Goal: Task Accomplishment & Management: Complete application form

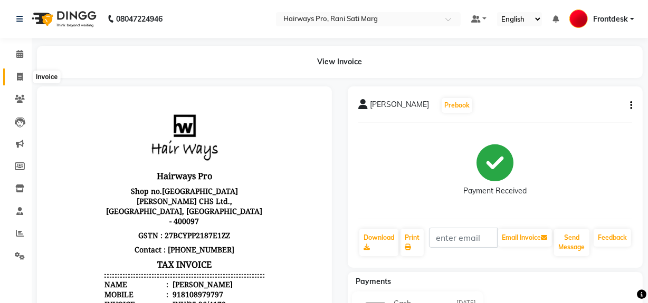
click at [19, 74] on icon at bounding box center [20, 77] width 6 height 8
select select "service"
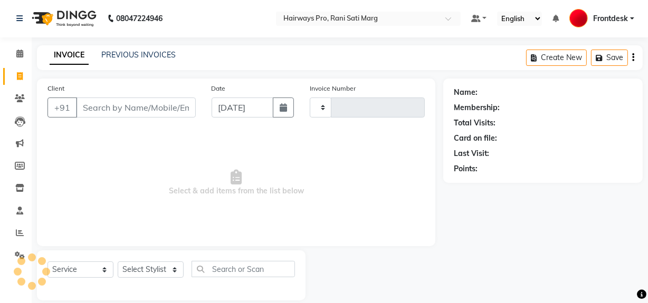
type input "2959"
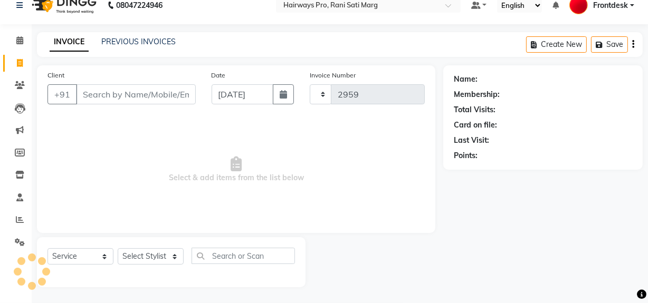
select select "787"
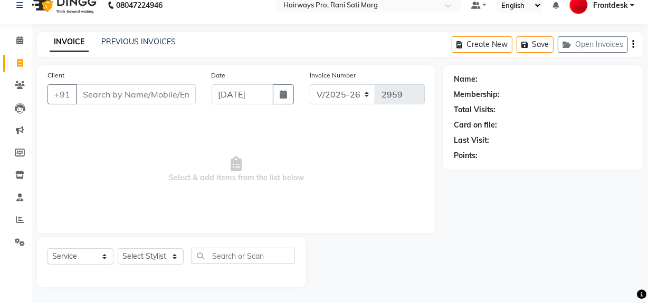
click at [150, 103] on input "Client" at bounding box center [136, 94] width 120 height 20
click at [160, 95] on input "Client" at bounding box center [136, 94] width 120 height 20
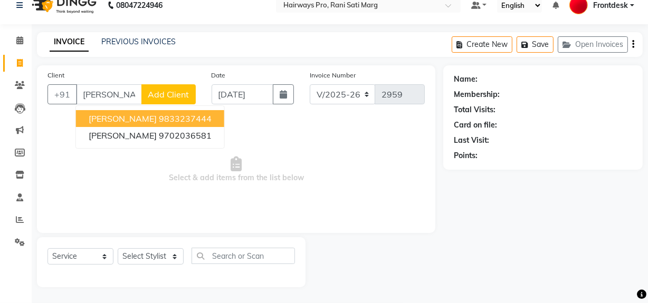
click at [127, 95] on input "[PERSON_NAME] jai" at bounding box center [109, 94] width 66 height 20
type input "k"
click at [161, 119] on span "9833312" at bounding box center [179, 118] width 37 height 11
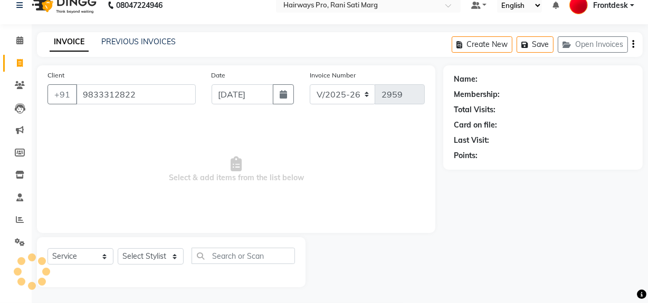
type input "9833312822"
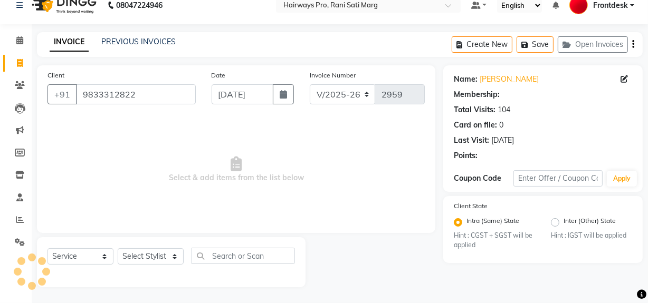
select select "1: Object"
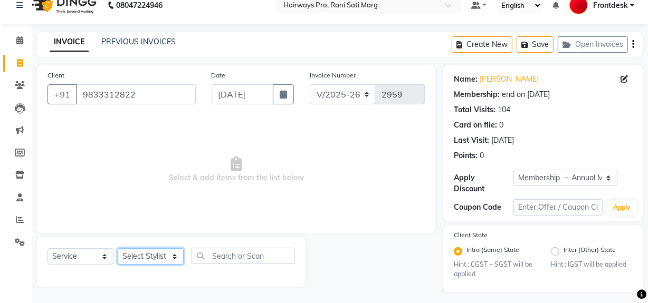
click at [144, 256] on select "Select Stylist ABID DANISH [PERSON_NAME] Frontdesk INTEZAR [PERSON_NAME] [PERSO…" at bounding box center [151, 256] width 66 height 16
select select "13192"
click at [118, 248] on select "Select Stylist ABID DANISH [PERSON_NAME] Frontdesk INTEZAR [PERSON_NAME] [PERSO…" at bounding box center [151, 256] width 66 height 16
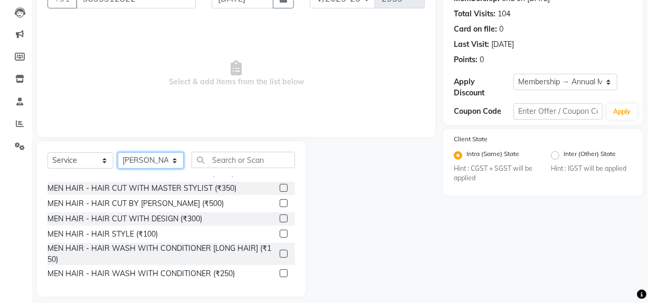
scroll to position [47, 0]
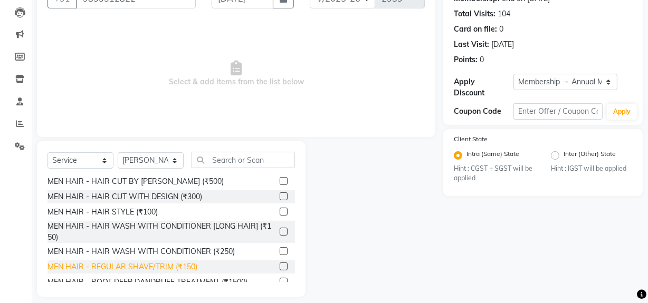
click at [166, 266] on div "MEN HAIR - REGULAR SHAVE/TRIM (₹150)" at bounding box center [122, 267] width 150 height 11
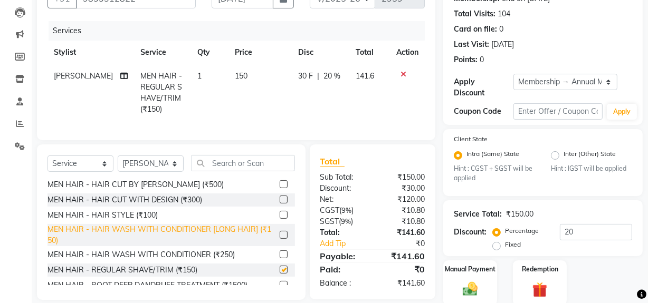
checkbox input "false"
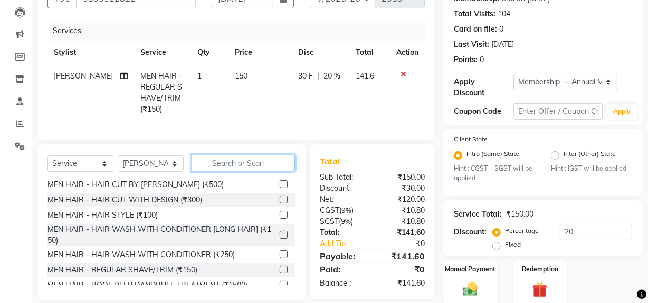
click at [225, 171] on input "text" at bounding box center [242, 163] width 103 height 16
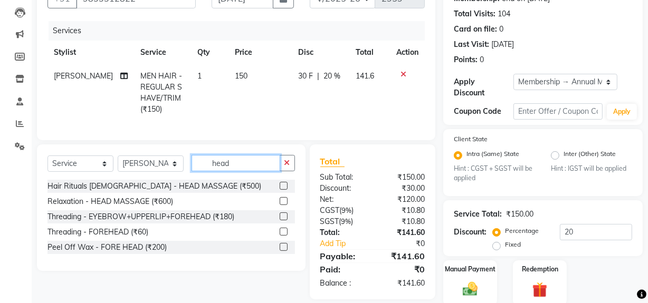
scroll to position [0, 0]
type input "head"
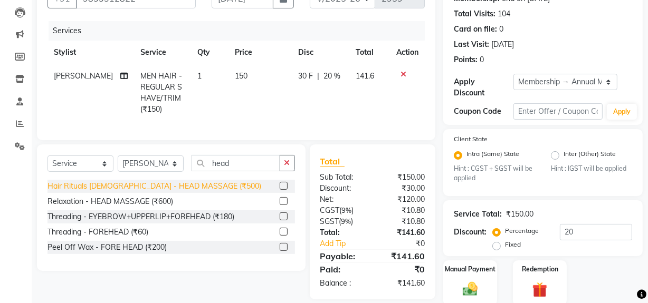
click at [166, 192] on div "Hair Rituals [DEMOGRAPHIC_DATA] - HEAD MASSAGE (₹500)" at bounding box center [154, 186] width 214 height 11
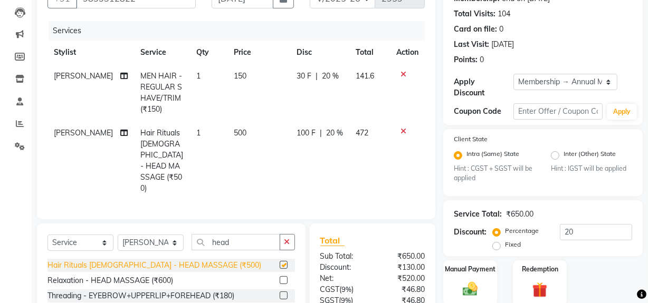
checkbox input "false"
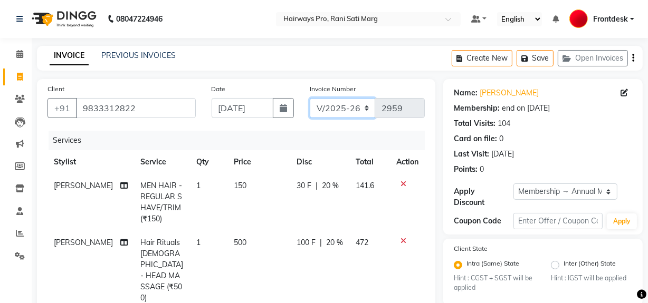
click at [342, 106] on select "INV/25-26 V/2025-26" at bounding box center [343, 108] width 66 height 20
select select "6960"
click at [310, 98] on select "INV/25-26 V/2025-26" at bounding box center [343, 108] width 66 height 20
type input "4171"
click at [633, 58] on icon "button" at bounding box center [633, 58] width 2 height 1
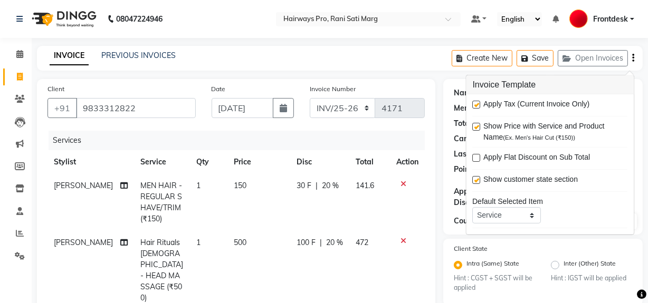
click at [475, 105] on label at bounding box center [476, 105] width 8 height 8
click at [475, 105] on input "checkbox" at bounding box center [475, 105] width 7 height 7
checkbox input "false"
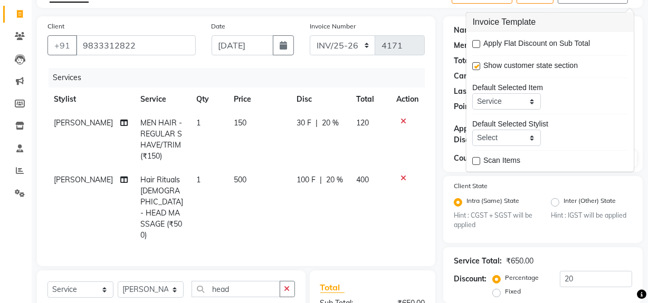
scroll to position [95, 0]
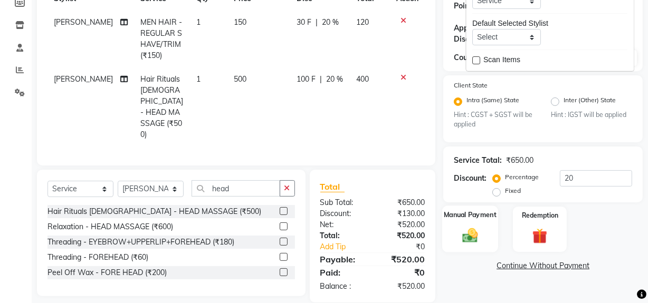
click at [474, 235] on img at bounding box center [469, 236] width 25 height 18
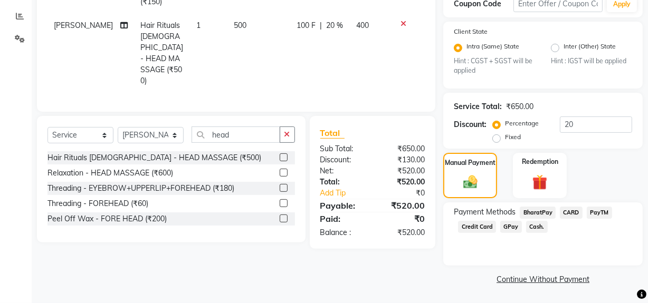
click at [533, 225] on span "Cash." at bounding box center [537, 227] width 22 height 12
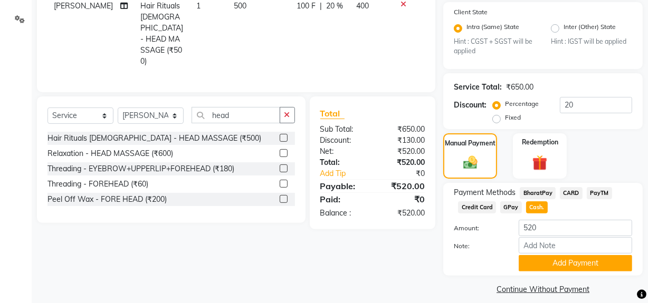
scroll to position [247, 0]
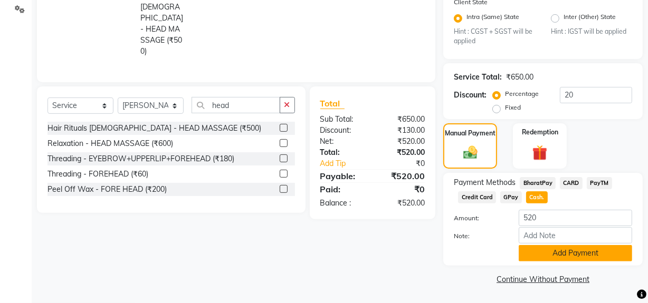
drag, startPoint x: 548, startPoint y: 263, endPoint x: 545, endPoint y: 258, distance: 5.7
click at [547, 261] on div "Payment Methods BharatPay CARD PayTM Credit Card GPay Cash. Amount: 520 Note: A…" at bounding box center [542, 219] width 199 height 93
click at [545, 258] on button "Add Payment" at bounding box center [574, 253] width 113 height 16
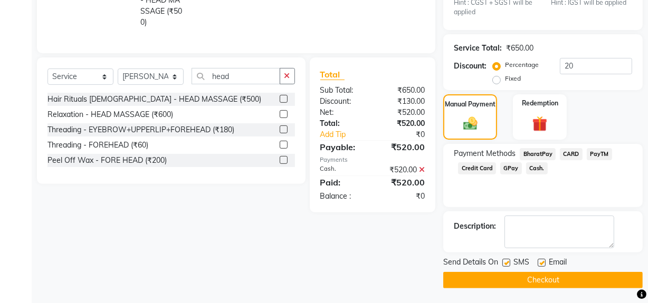
scroll to position [276, 0]
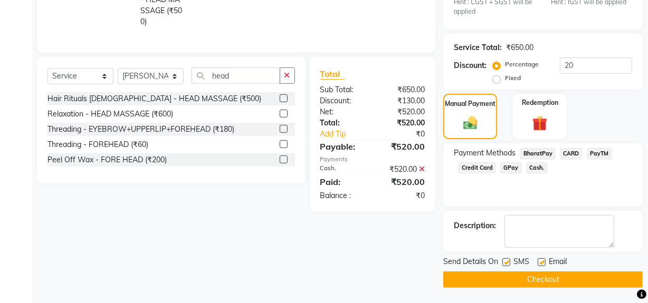
click at [508, 263] on label at bounding box center [506, 262] width 8 height 8
click at [508, 263] on input "checkbox" at bounding box center [505, 262] width 7 height 7
checkbox input "false"
click at [502, 282] on button "Checkout" at bounding box center [542, 280] width 199 height 16
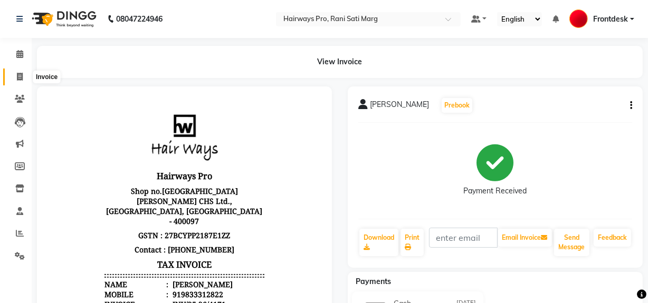
click at [18, 74] on icon at bounding box center [20, 77] width 6 height 8
select select "service"
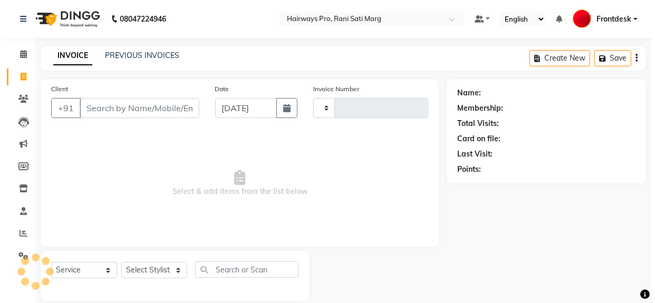
scroll to position [14, 0]
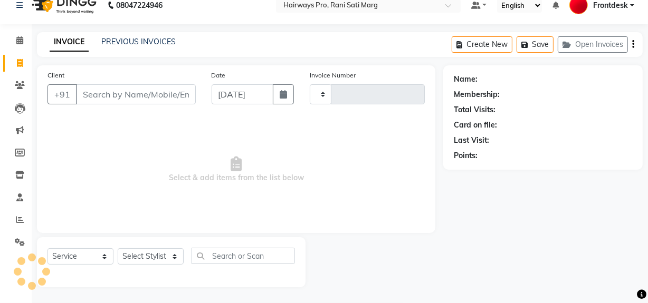
type input "2959"
select select "787"
click at [100, 92] on input "Client" at bounding box center [136, 94] width 120 height 20
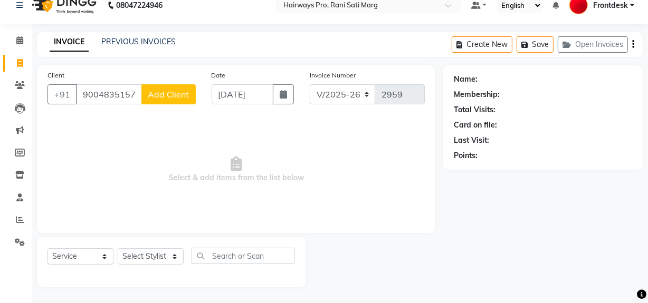
type input "9004835157"
click at [163, 101] on button "Add Client" at bounding box center [168, 94] width 54 height 20
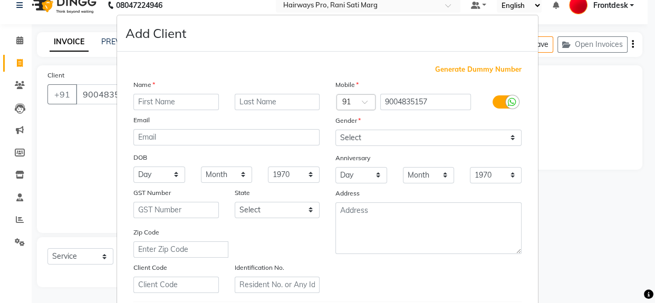
click at [197, 101] on input "text" at bounding box center [175, 102] width 85 height 16
type input "[DEMOGRAPHIC_DATA]"
click at [243, 101] on input "text" at bounding box center [277, 102] width 85 height 16
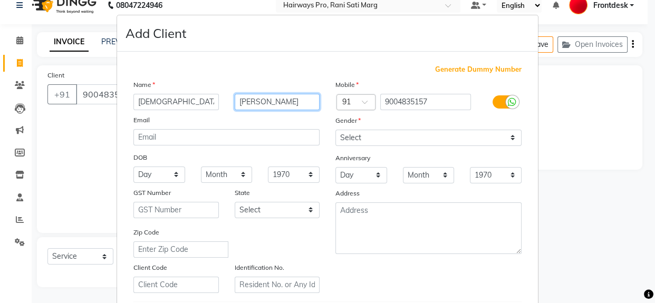
type input "[PERSON_NAME]"
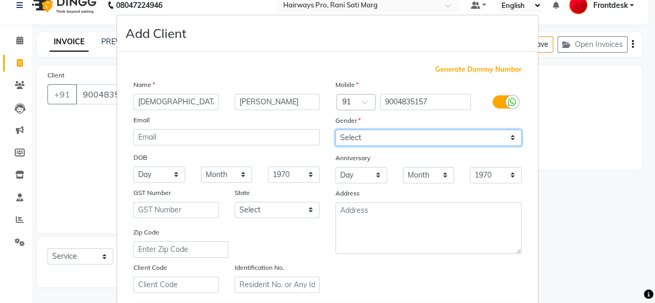
click at [351, 143] on select "Select [DEMOGRAPHIC_DATA] [DEMOGRAPHIC_DATA] Other Prefer Not To Say" at bounding box center [428, 138] width 186 height 16
select select "[DEMOGRAPHIC_DATA]"
click at [335, 130] on select "Select [DEMOGRAPHIC_DATA] [DEMOGRAPHIC_DATA] Other Prefer Not To Say" at bounding box center [428, 138] width 186 height 16
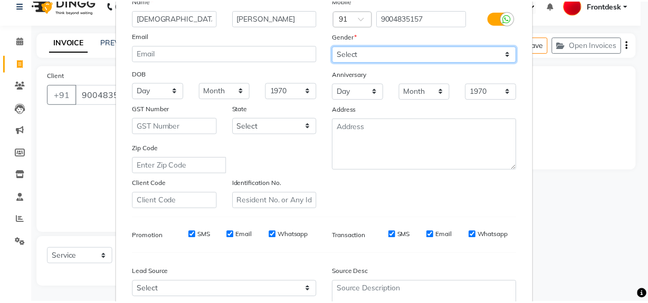
scroll to position [186, 0]
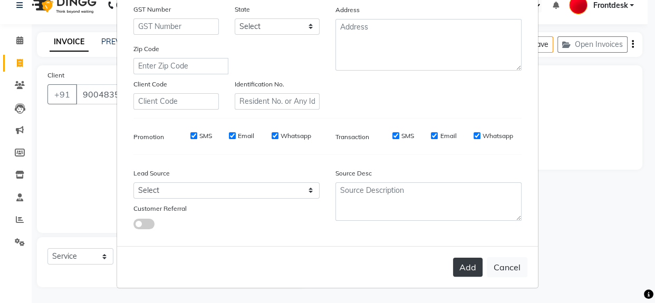
click at [460, 270] on button "Add" at bounding box center [468, 267] width 30 height 19
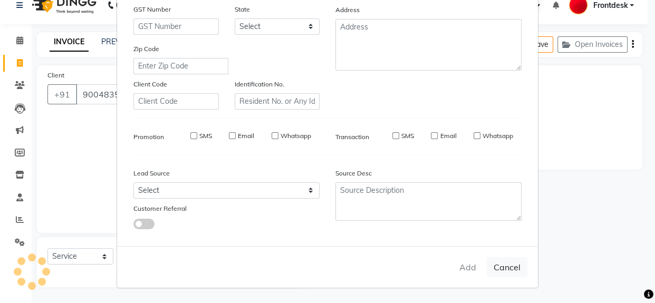
select select
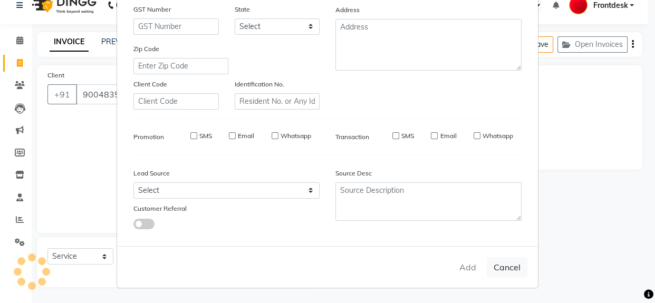
select select
checkbox input "false"
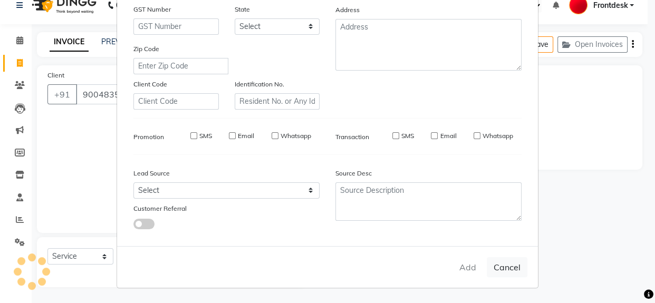
checkbox input "false"
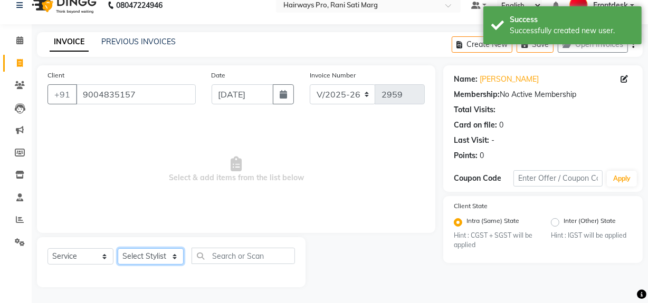
click at [131, 256] on select "Select Stylist ABID DANISH [PERSON_NAME] Frontdesk INTEZAR [PERSON_NAME] [PERSO…" at bounding box center [151, 256] width 66 height 16
select select "45602"
click at [118, 248] on select "Select Stylist ABID DANISH [PERSON_NAME] Frontdesk INTEZAR [PERSON_NAME] [PERSO…" at bounding box center [151, 256] width 66 height 16
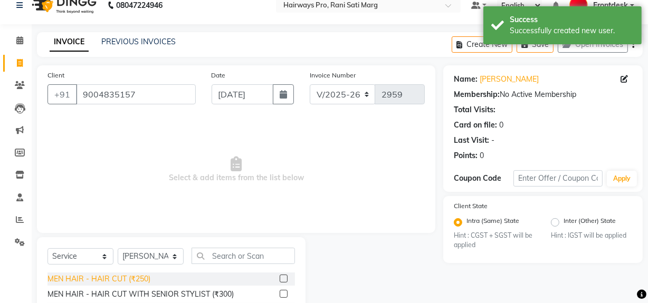
click at [129, 278] on div "MEN HAIR - HAIR CUT (₹250)" at bounding box center [98, 279] width 103 height 11
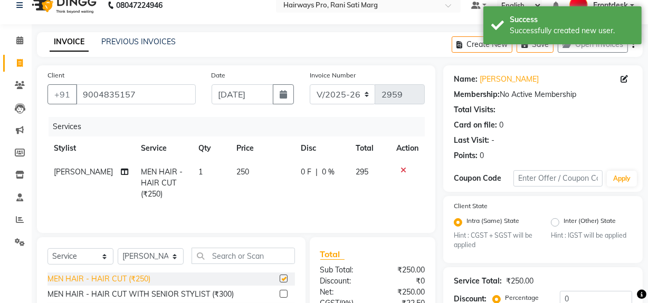
checkbox input "false"
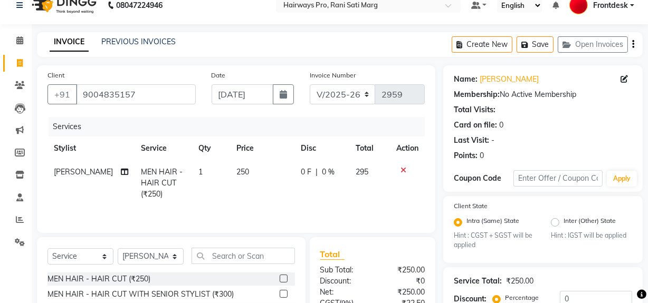
click at [632, 44] on icon "button" at bounding box center [633, 44] width 2 height 1
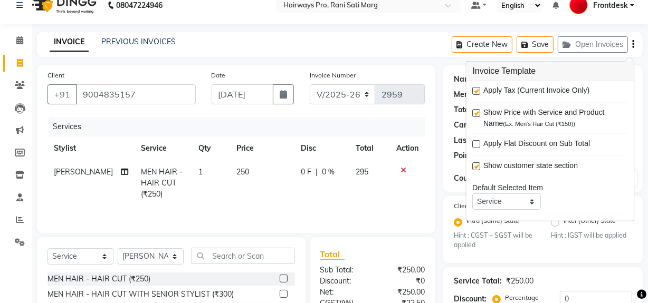
click at [479, 90] on label at bounding box center [476, 91] width 8 height 8
click at [479, 90] on input "checkbox" at bounding box center [475, 91] width 7 height 7
checkbox input "false"
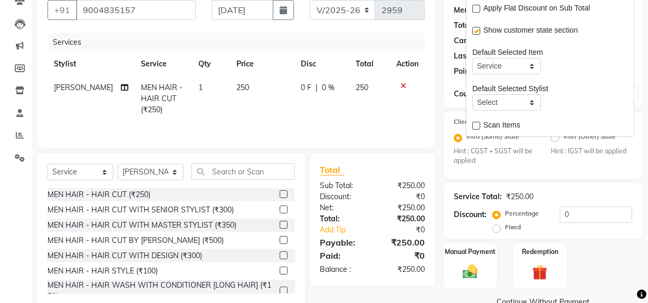
scroll to position [121, 0]
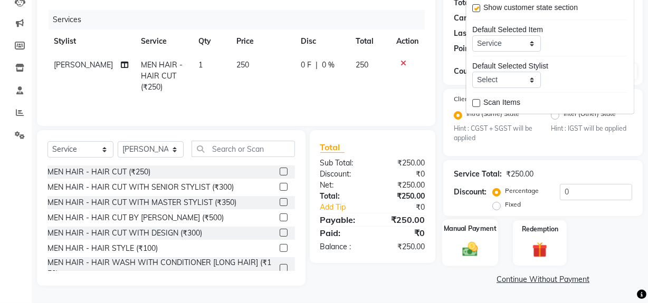
click at [471, 245] on img at bounding box center [469, 249] width 25 height 18
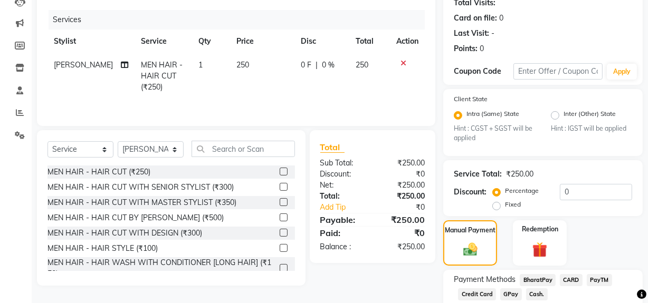
click at [511, 296] on span "GPay" at bounding box center [511, 294] width 22 height 12
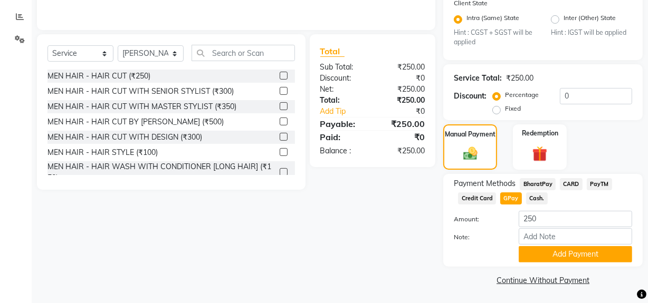
scroll to position [218, 0]
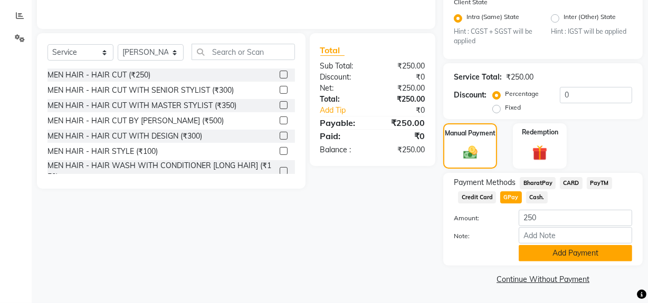
click at [554, 251] on button "Add Payment" at bounding box center [574, 253] width 113 height 16
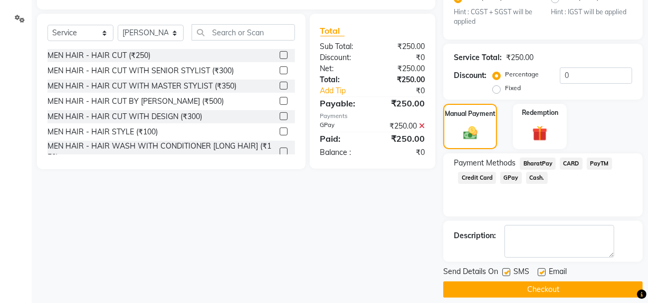
scroll to position [248, 0]
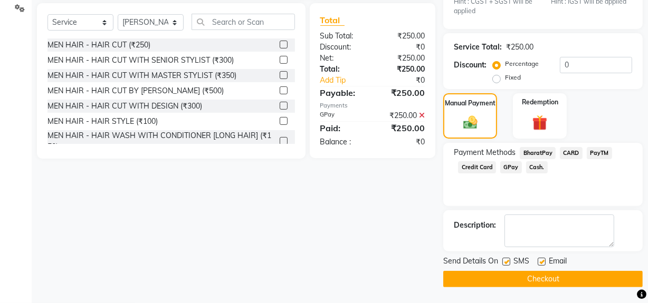
click at [505, 265] on label at bounding box center [506, 262] width 8 height 8
click at [505, 265] on input "checkbox" at bounding box center [505, 262] width 7 height 7
checkbox input "false"
click at [506, 285] on button "Checkout" at bounding box center [542, 279] width 199 height 16
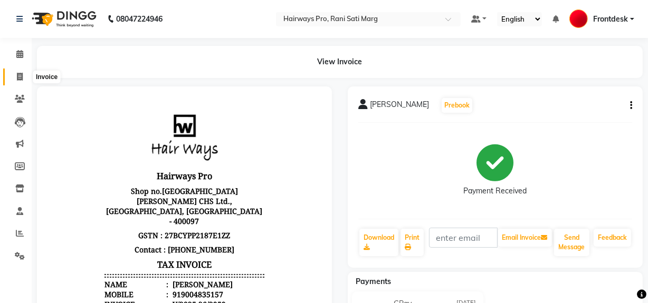
click at [21, 78] on icon at bounding box center [20, 77] width 6 height 8
select select "service"
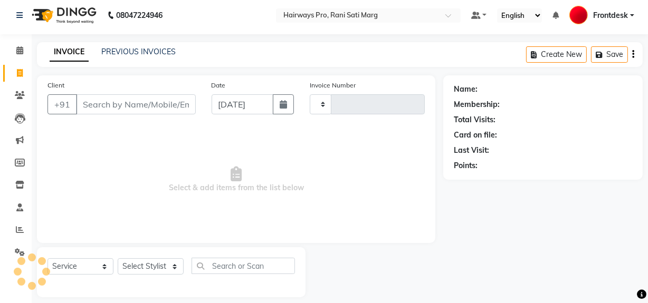
type input "2960"
select select "787"
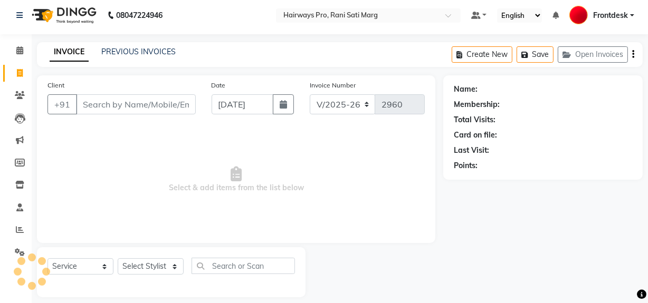
scroll to position [14, 0]
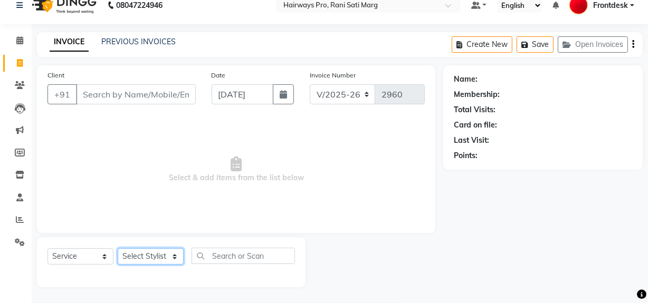
click at [127, 257] on select "Select Stylist ABID DANISH [PERSON_NAME] Frontdesk INTEZAR [PERSON_NAME] [PERSO…" at bounding box center [151, 256] width 66 height 16
select select "45602"
click at [118, 248] on select "Select Stylist ABID DANISH [PERSON_NAME] Frontdesk INTEZAR [PERSON_NAME] [PERSO…" at bounding box center [151, 256] width 66 height 16
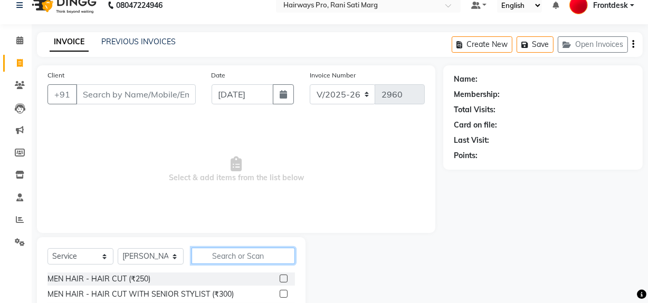
click at [231, 257] on input "text" at bounding box center [242, 256] width 103 height 16
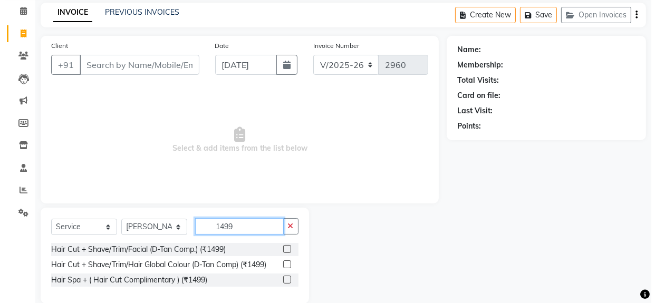
scroll to position [59, 0]
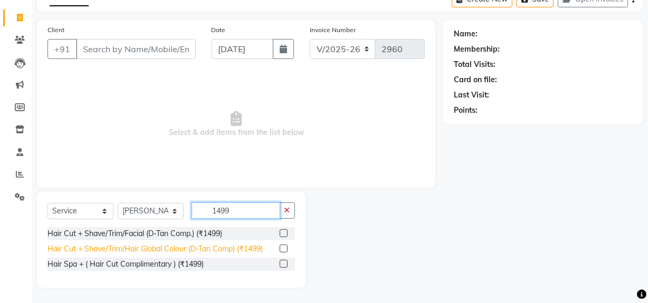
type input "1499"
click at [168, 248] on div "Hair Cut + Shave/Trim/Hair Global Colour (D-Tan Comp) (₹1499)" at bounding box center [154, 249] width 215 height 11
checkbox input "false"
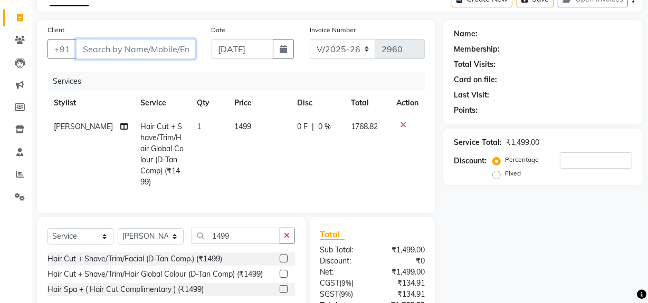
click at [112, 47] on input "Client" at bounding box center [136, 49] width 120 height 20
type input "7"
type input "0"
type input "7700908202"
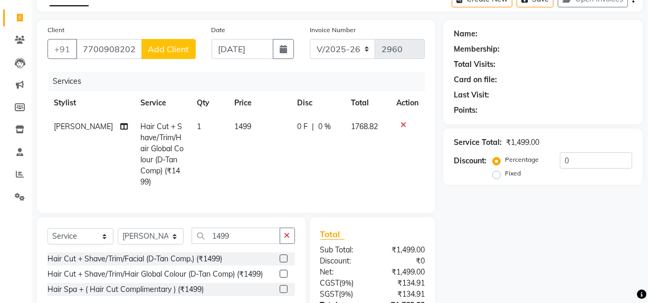
click at [150, 53] on span "Add Client" at bounding box center [169, 49] width 42 height 11
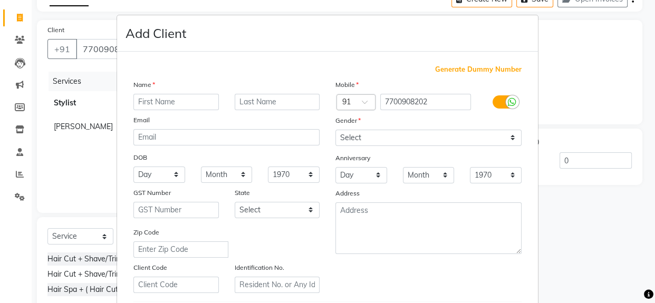
click at [170, 96] on input "text" at bounding box center [175, 102] width 85 height 16
type input "[PERSON_NAME]"
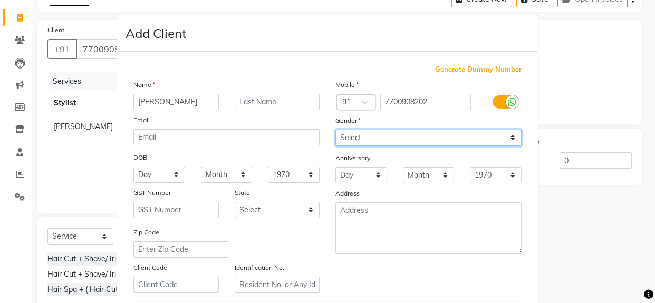
click at [385, 138] on select "Select [DEMOGRAPHIC_DATA] [DEMOGRAPHIC_DATA] Other Prefer Not To Say" at bounding box center [428, 138] width 186 height 16
select select "[DEMOGRAPHIC_DATA]"
click at [335, 130] on select "Select [DEMOGRAPHIC_DATA] [DEMOGRAPHIC_DATA] Other Prefer Not To Say" at bounding box center [428, 138] width 186 height 16
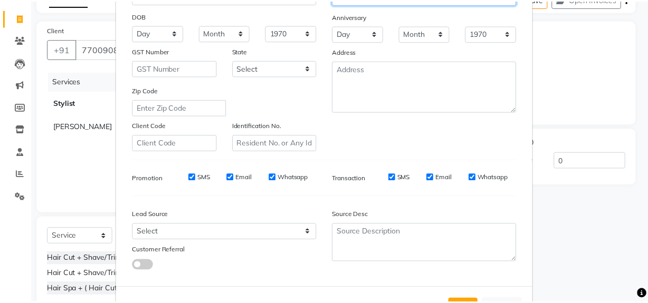
scroll to position [186, 0]
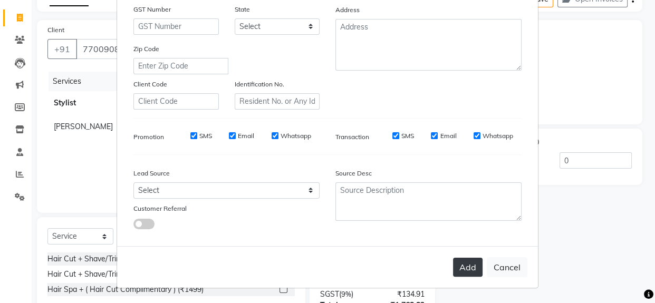
click at [467, 262] on button "Add" at bounding box center [468, 267] width 30 height 19
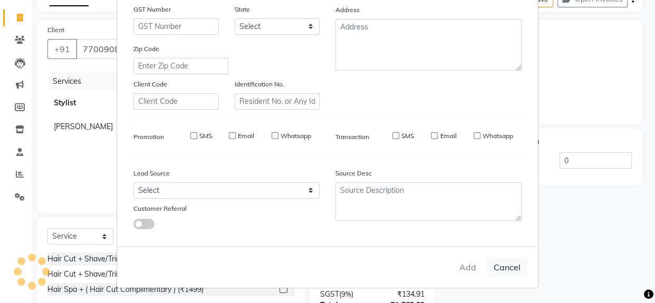
select select
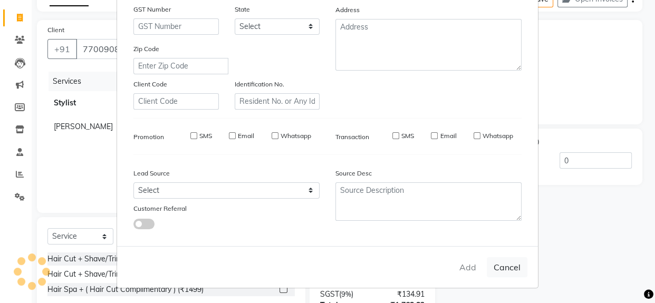
select select
checkbox input "false"
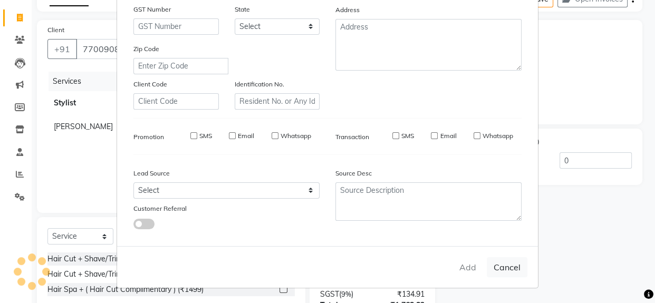
checkbox input "false"
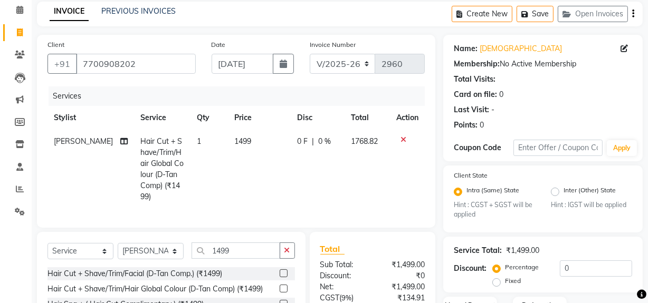
scroll to position [140, 0]
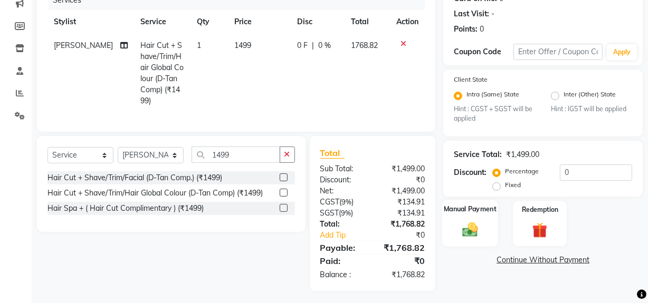
click at [469, 221] on img at bounding box center [469, 230] width 25 height 18
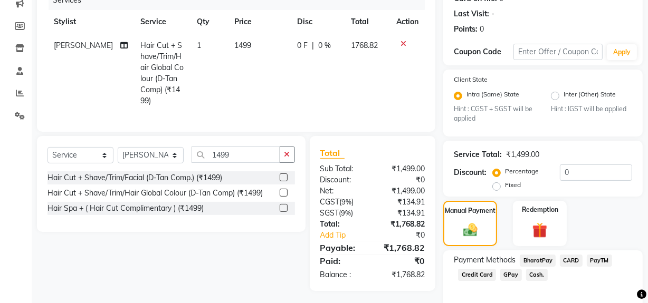
click at [535, 276] on span "Cash." at bounding box center [537, 275] width 22 height 12
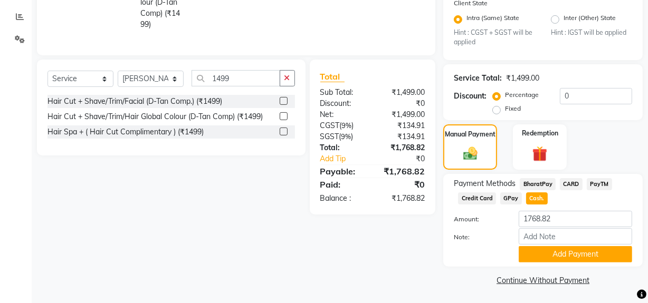
scroll to position [218, 0]
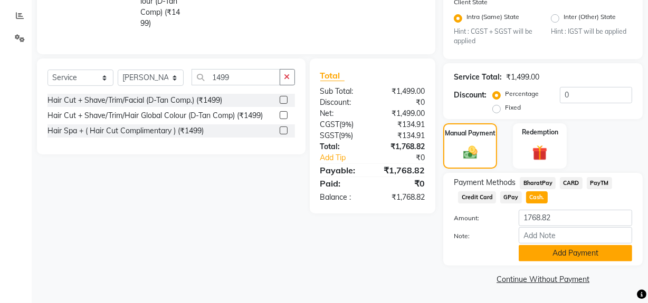
click at [555, 254] on button "Add Payment" at bounding box center [574, 253] width 113 height 16
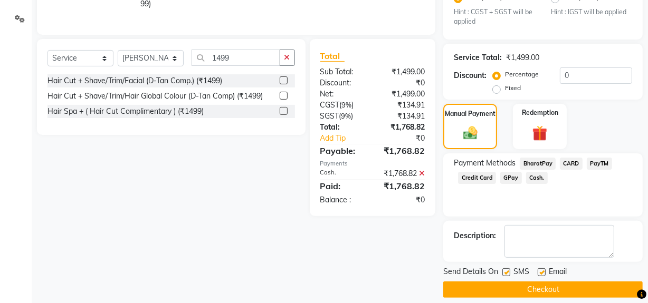
scroll to position [248, 0]
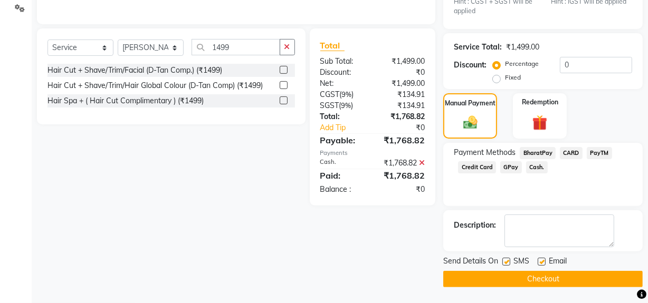
click at [506, 258] on label at bounding box center [506, 262] width 8 height 8
click at [506, 259] on input "checkbox" at bounding box center [505, 262] width 7 height 7
checkbox input "false"
click at [508, 279] on button "Checkout" at bounding box center [542, 279] width 199 height 16
